Goal: Transaction & Acquisition: Register for event/course

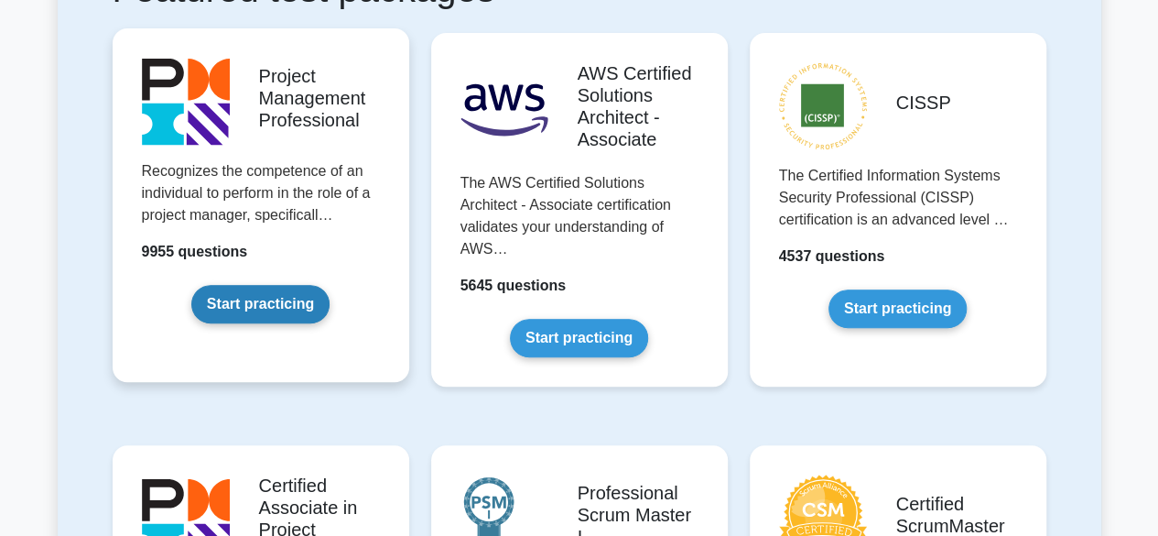
scroll to position [458, 0]
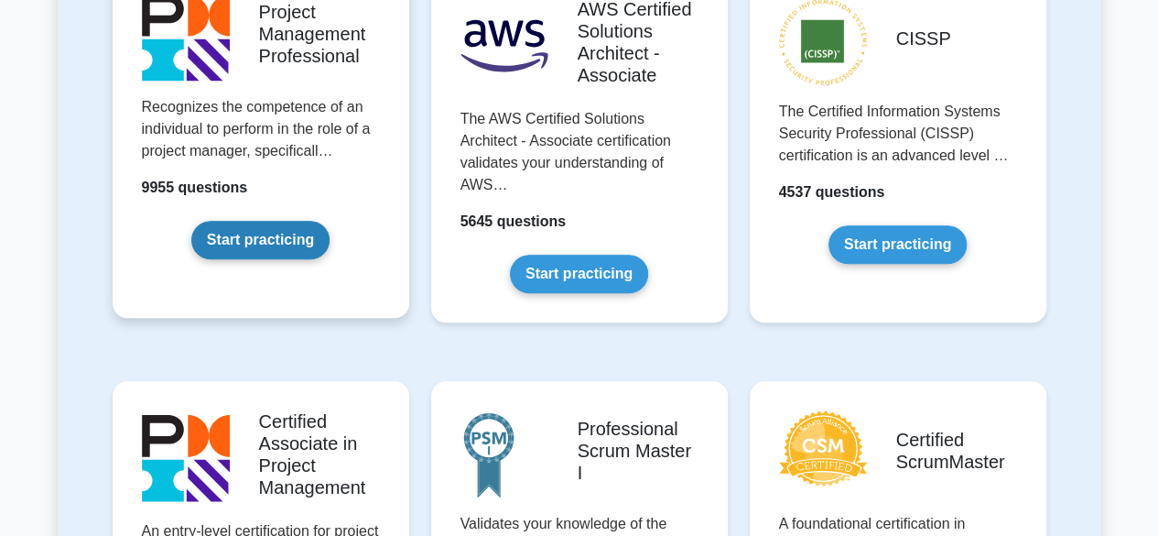
click at [241, 246] on link "Start practicing" at bounding box center [260, 240] width 138 height 38
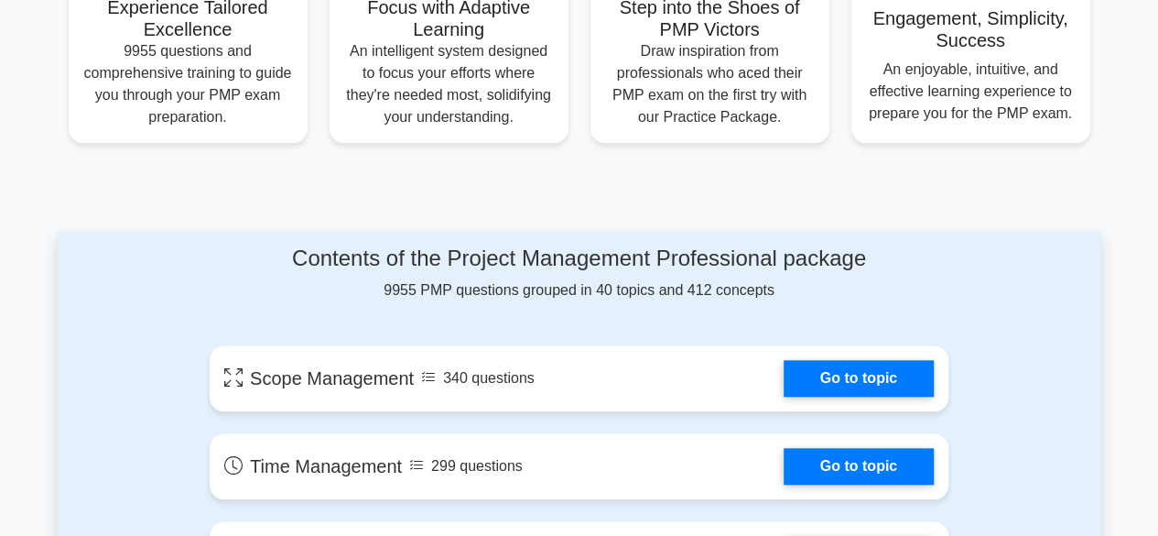
scroll to position [915, 0]
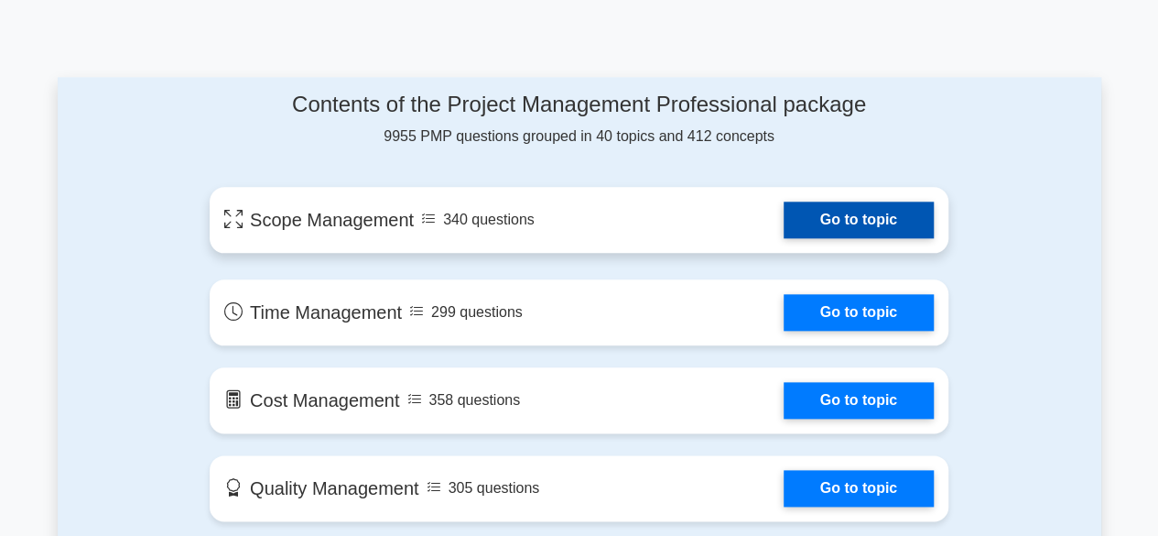
click at [844, 221] on link "Go to topic" at bounding box center [859, 219] width 150 height 37
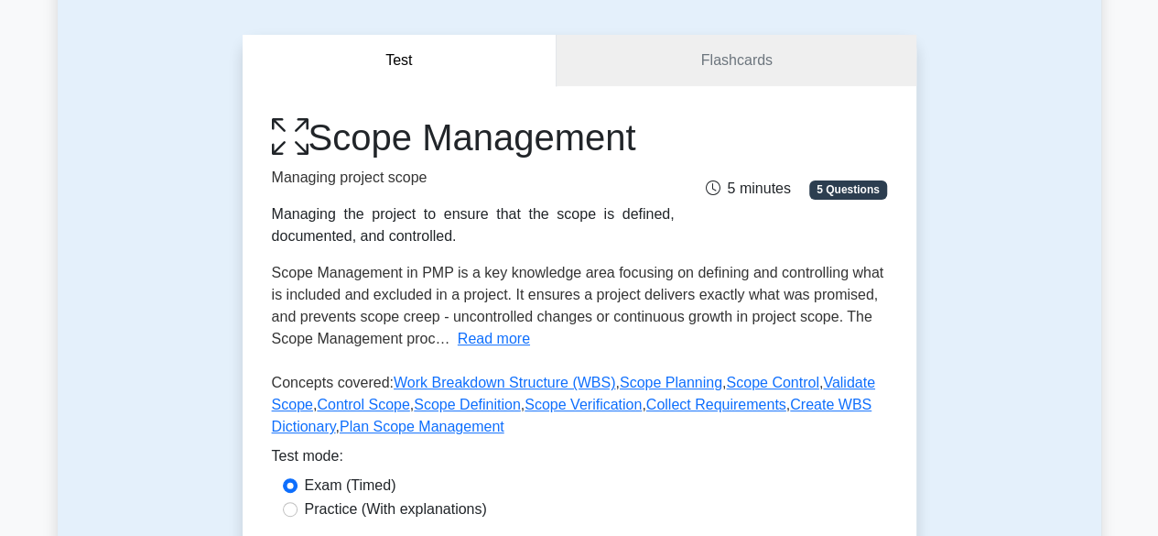
scroll to position [275, 0]
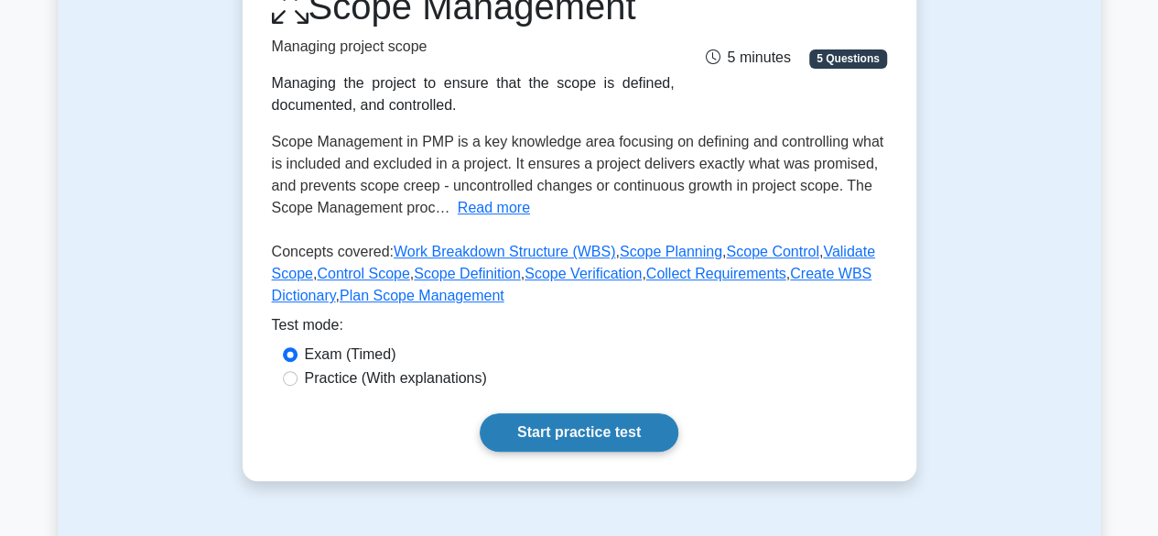
click at [569, 433] on link "Start practice test" at bounding box center [579, 432] width 199 height 38
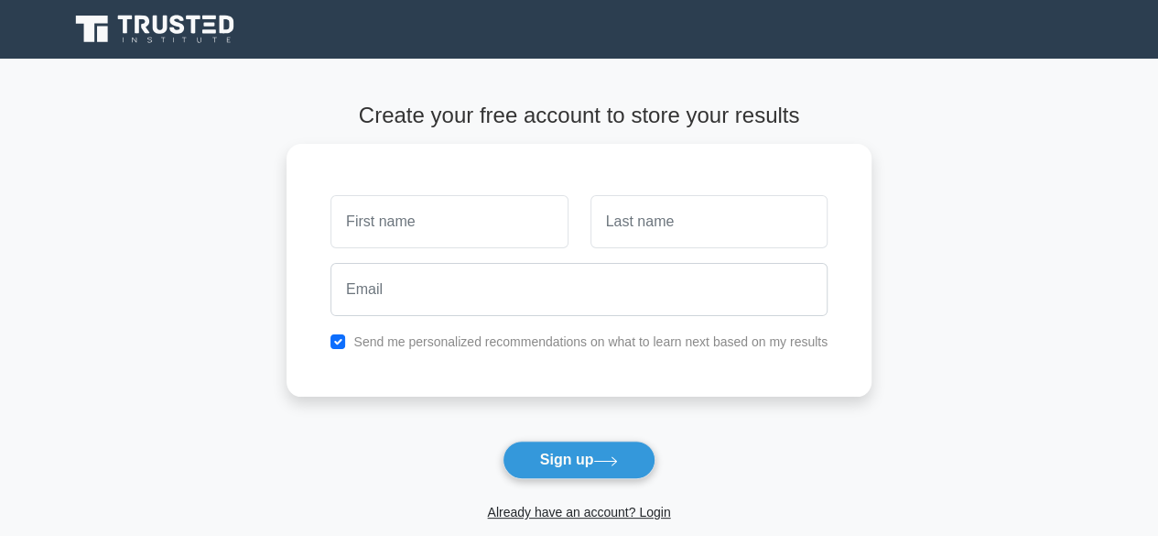
click at [870, 436] on main "Create your free account to store your results Send me personalized recommendat…" at bounding box center [579, 331] width 1158 height 545
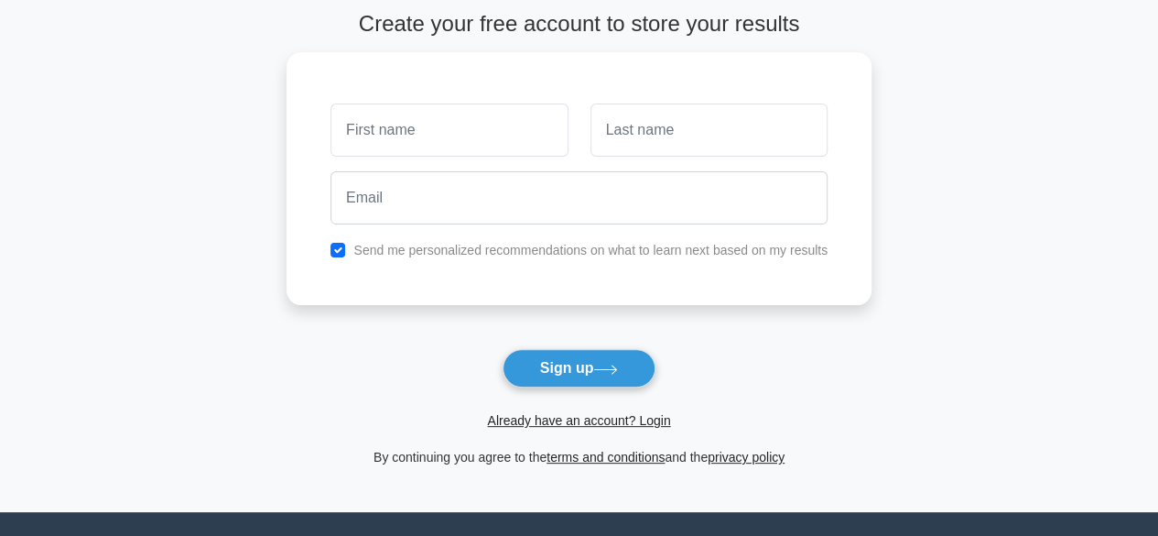
scroll to position [183, 0]
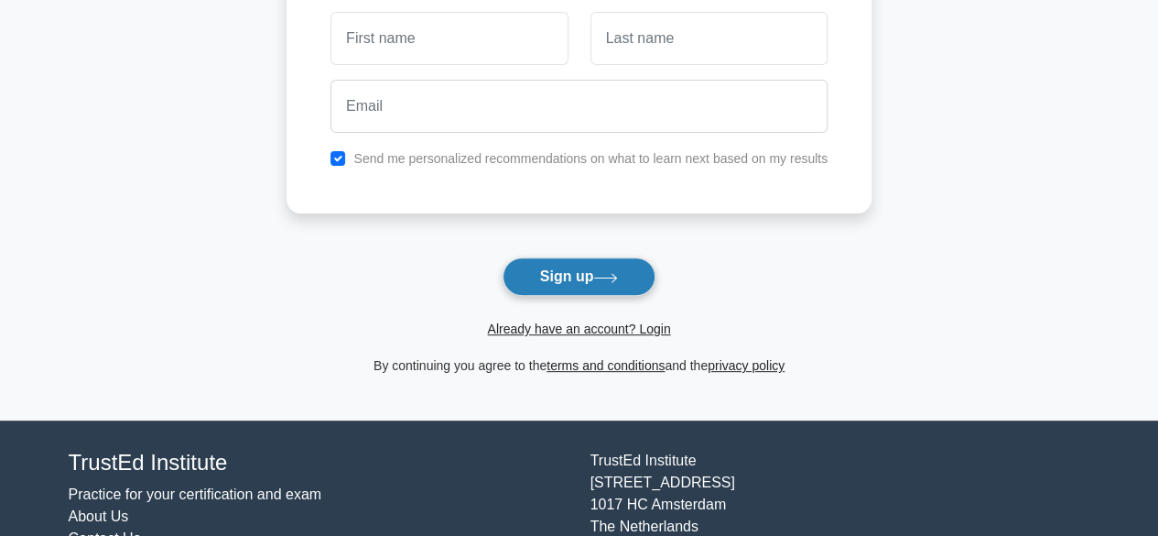
click at [576, 283] on button "Sign up" at bounding box center [580, 276] width 154 height 38
click at [882, 323] on main "Create your free account to store your results Send me personalized recommendat…" at bounding box center [579, 147] width 1158 height 545
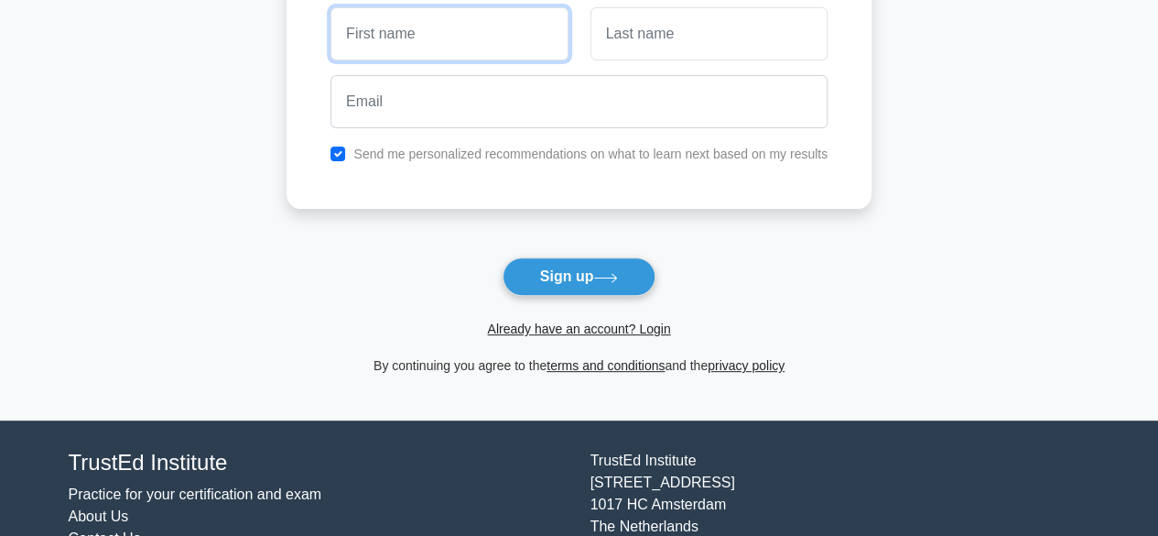
click at [394, 43] on input "text" at bounding box center [448, 33] width 237 height 53
type input "allan"
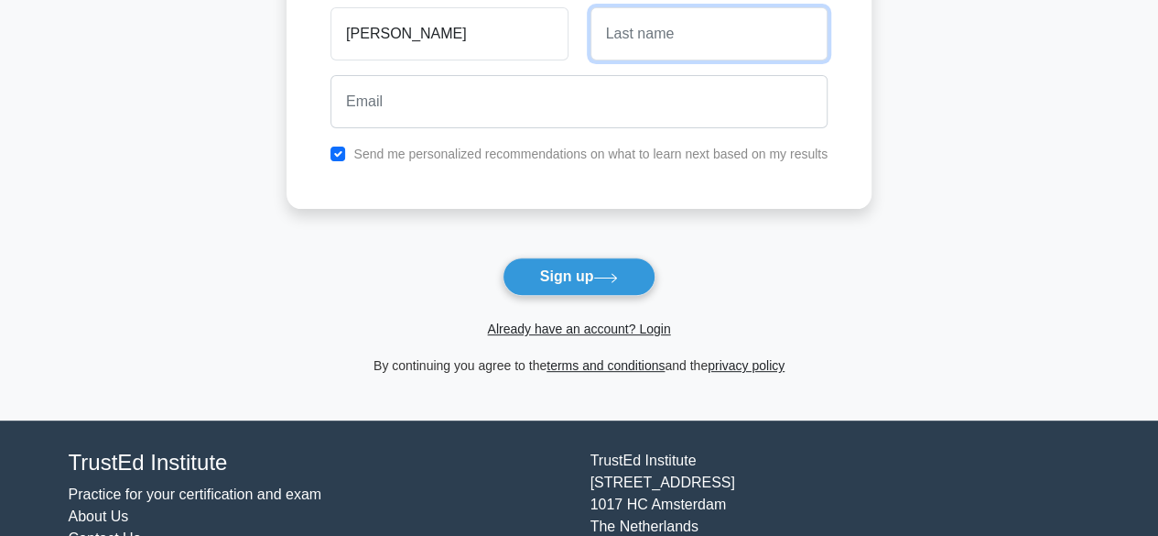
click at [664, 38] on input "text" at bounding box center [708, 33] width 237 height 53
type input "otieno"
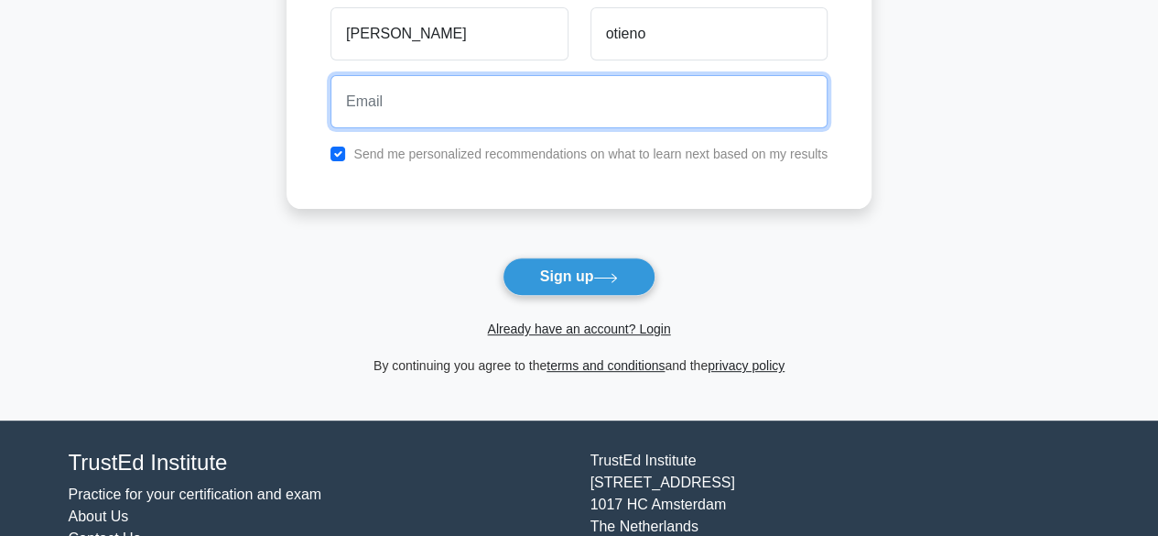
click at [392, 103] on input "email" at bounding box center [578, 101] width 497 height 53
type input "fab3@gmail.com"
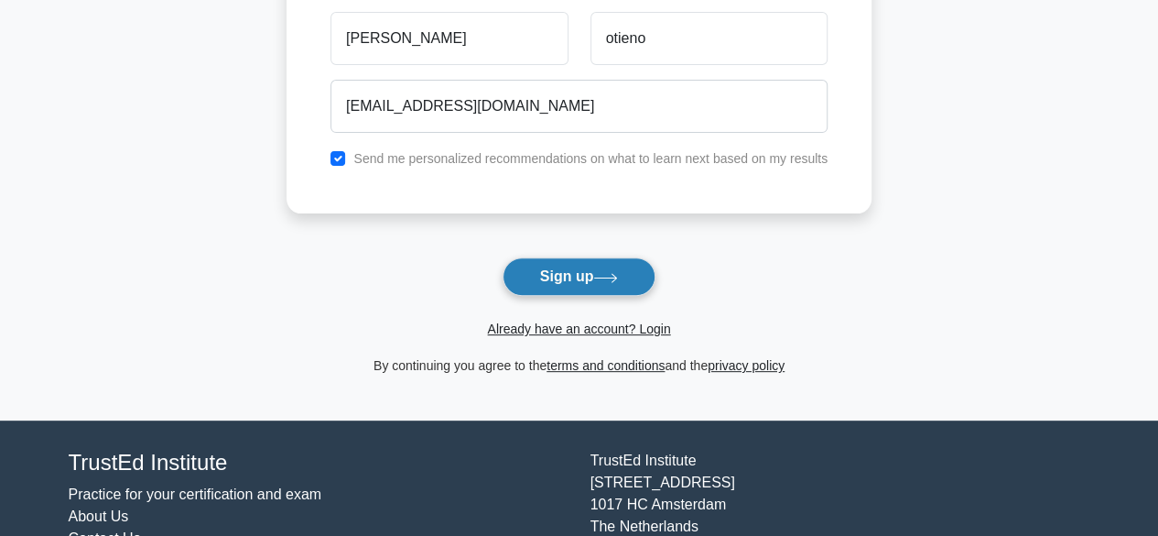
click at [572, 274] on button "Sign up" at bounding box center [580, 276] width 154 height 38
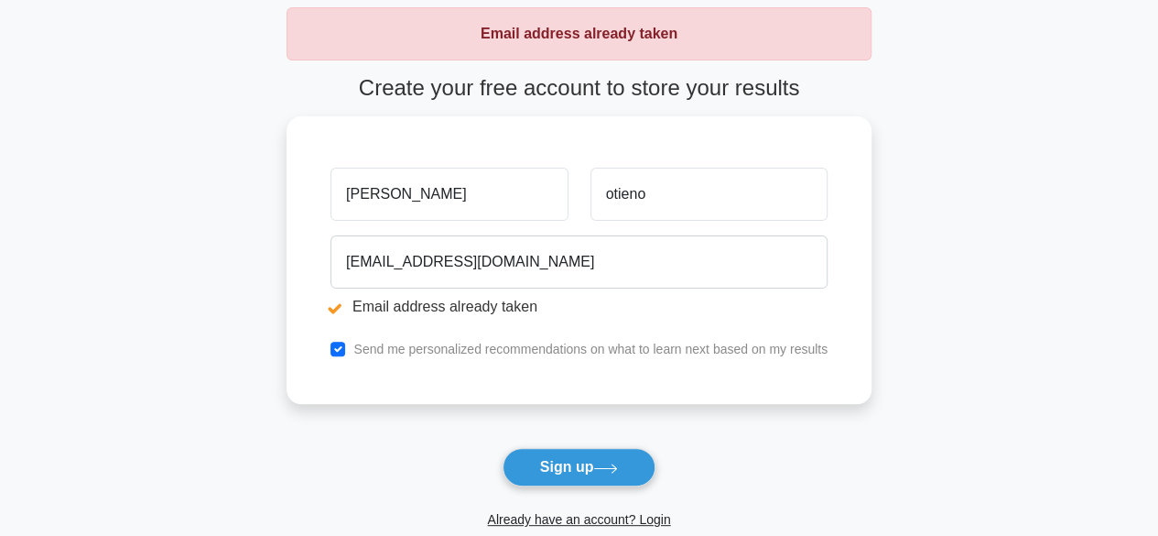
scroll to position [275, 0]
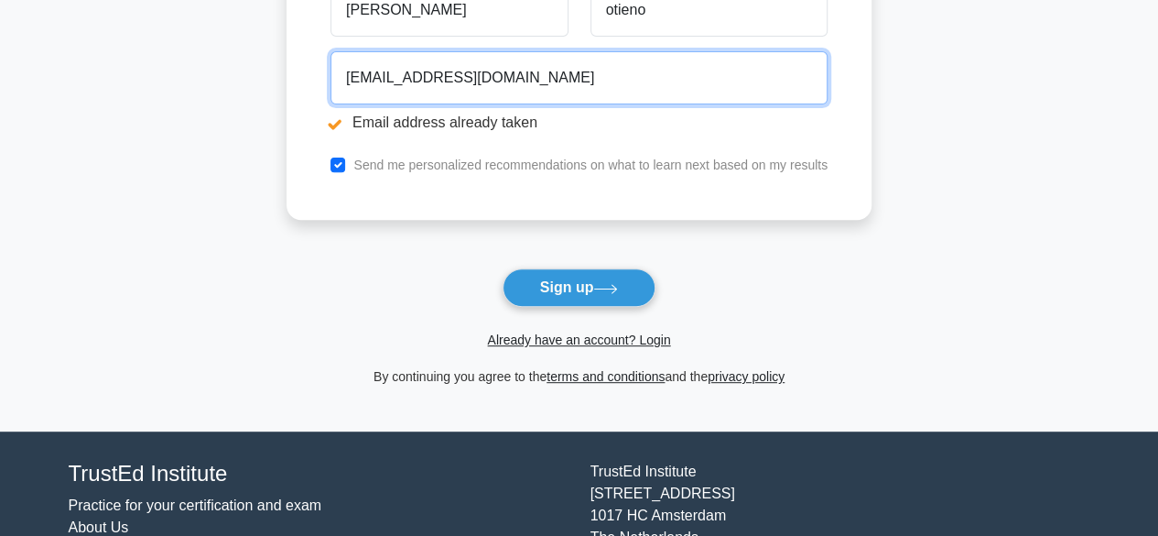
click at [524, 76] on input "fab3@gmail.com" at bounding box center [578, 77] width 497 height 53
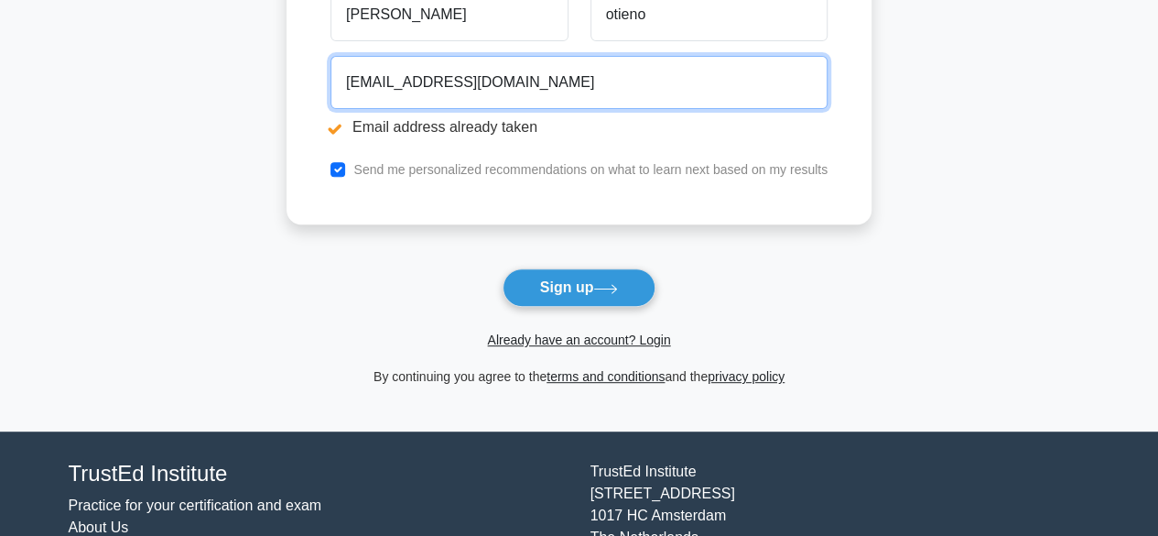
drag, startPoint x: 493, startPoint y: 74, endPoint x: 248, endPoint y: 75, distance: 244.4
click at [248, 75] on main "Email address already taken Create your free account to store your results alla…" at bounding box center [579, 107] width 1158 height 647
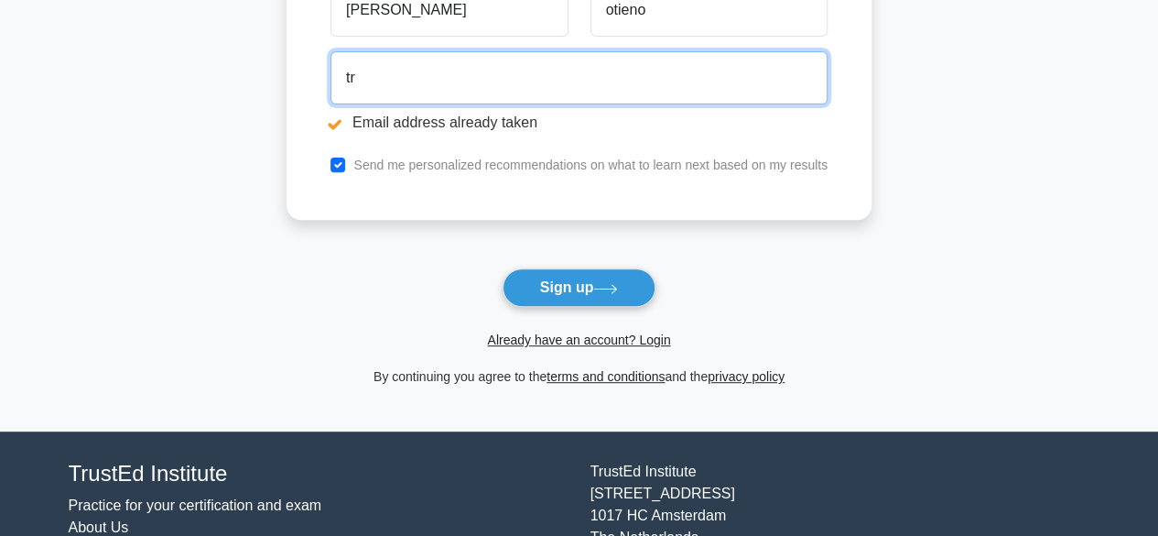
type input "t"
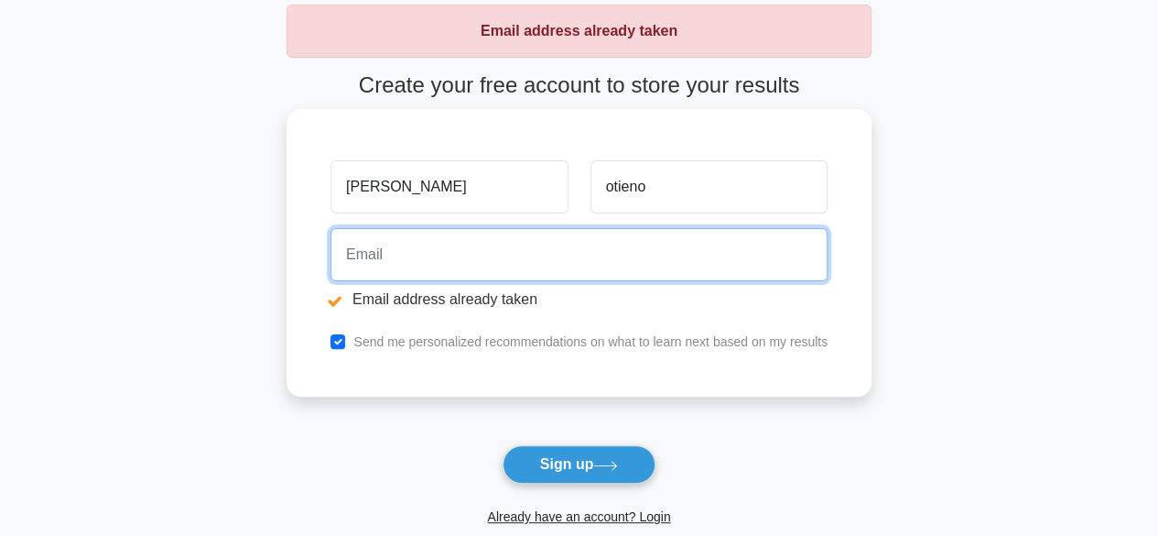
scroll to position [0, 0]
